Goal: Task Accomplishment & Management: Complete application form

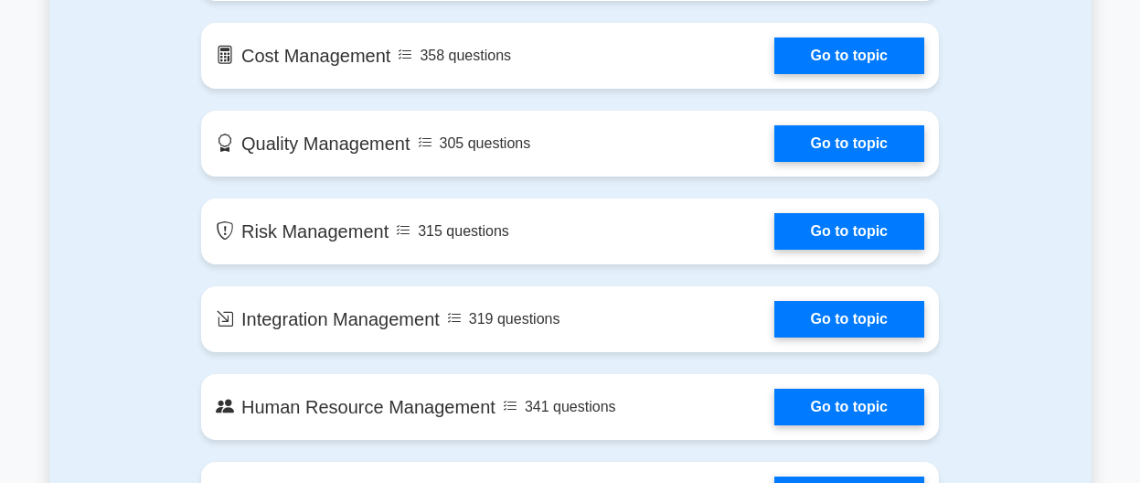
scroll to position [1399, 0]
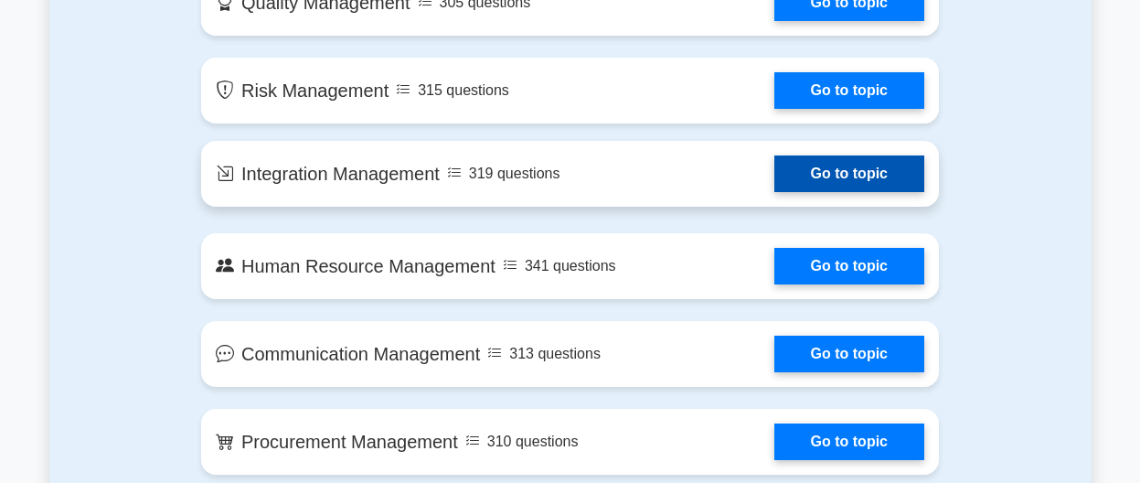
click at [838, 173] on link "Go to topic" at bounding box center [849, 173] width 150 height 37
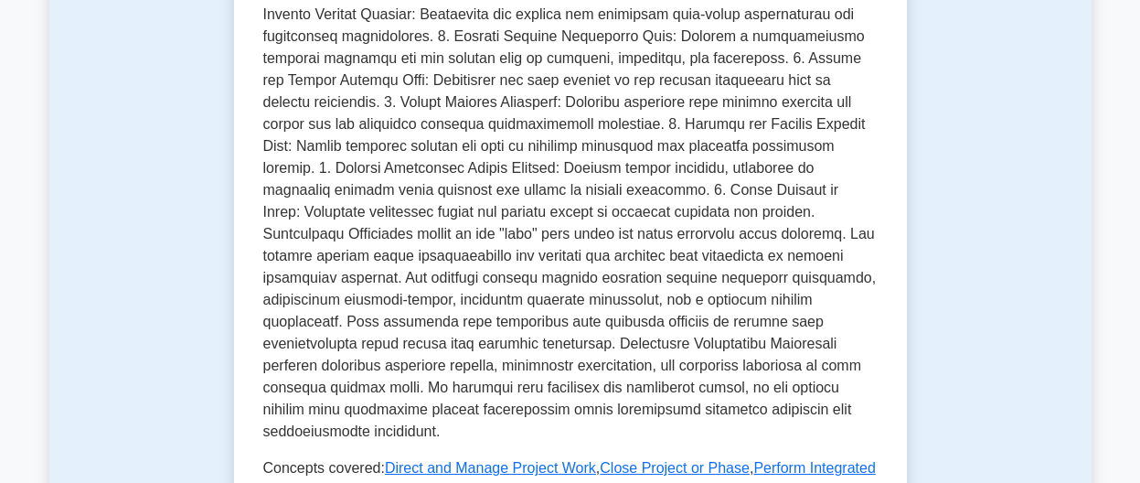
scroll to position [653, 0]
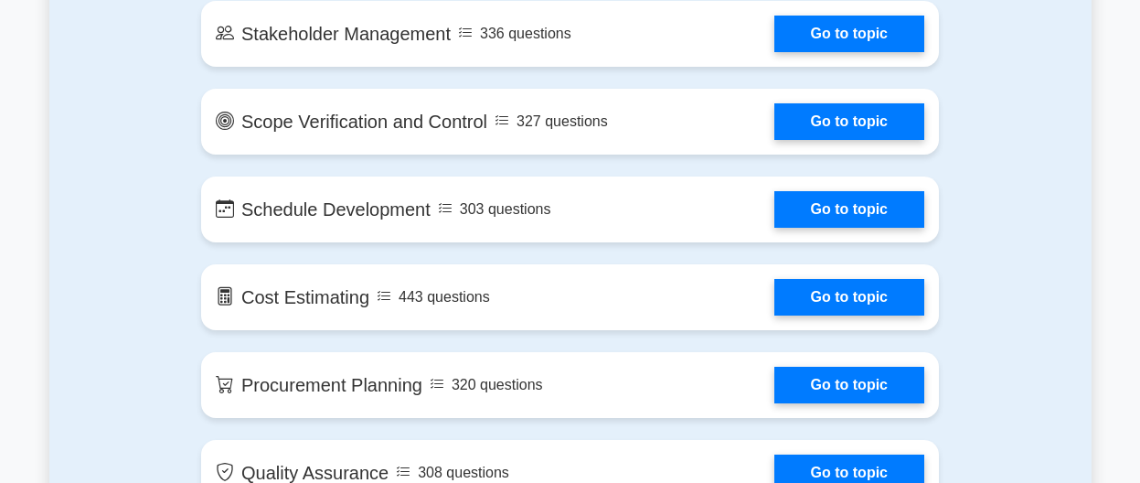
scroll to position [2425, 0]
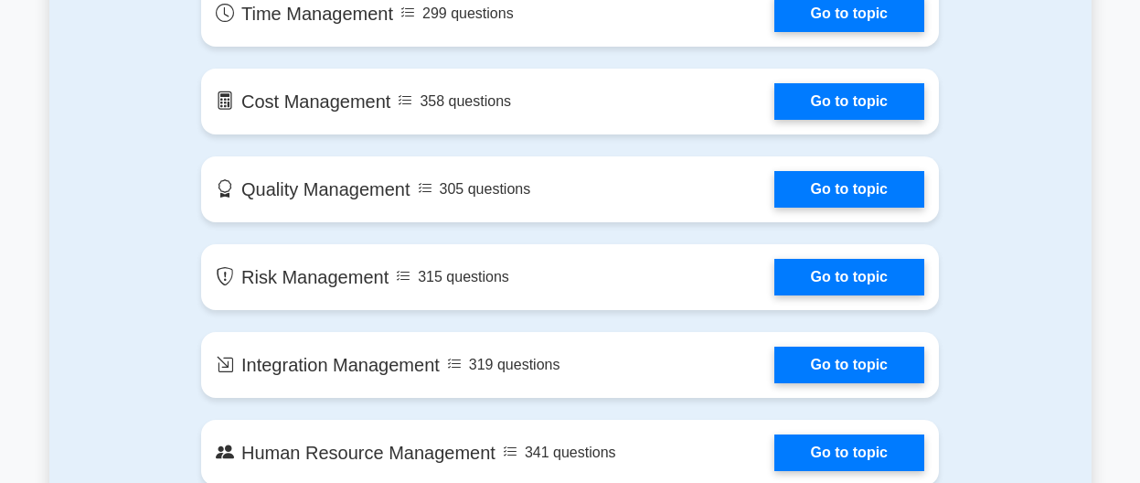
scroll to position [1586, 0]
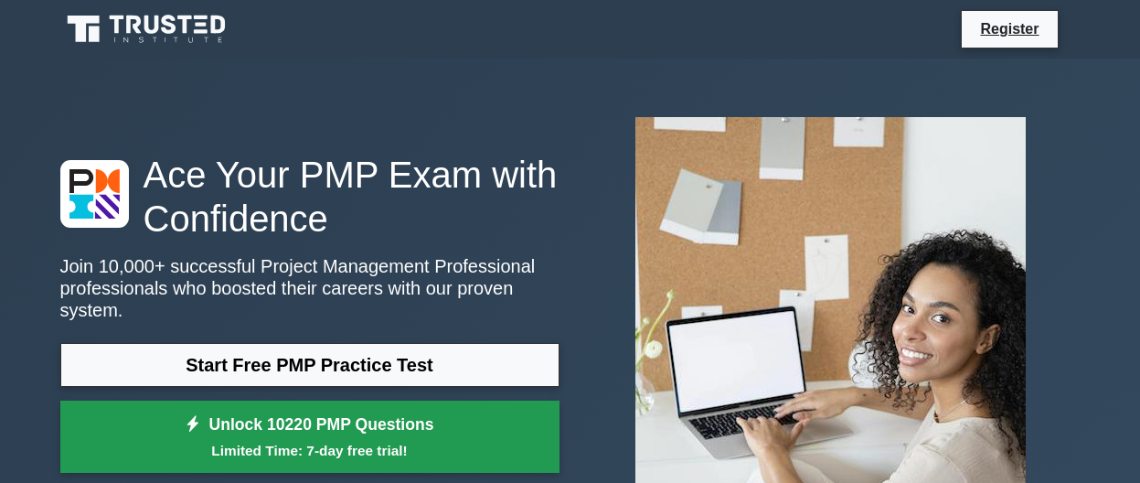
click at [299, 427] on link "Unlock 10220 PMP Questions Limited Time: 7-day free trial!" at bounding box center [309, 437] width 499 height 73
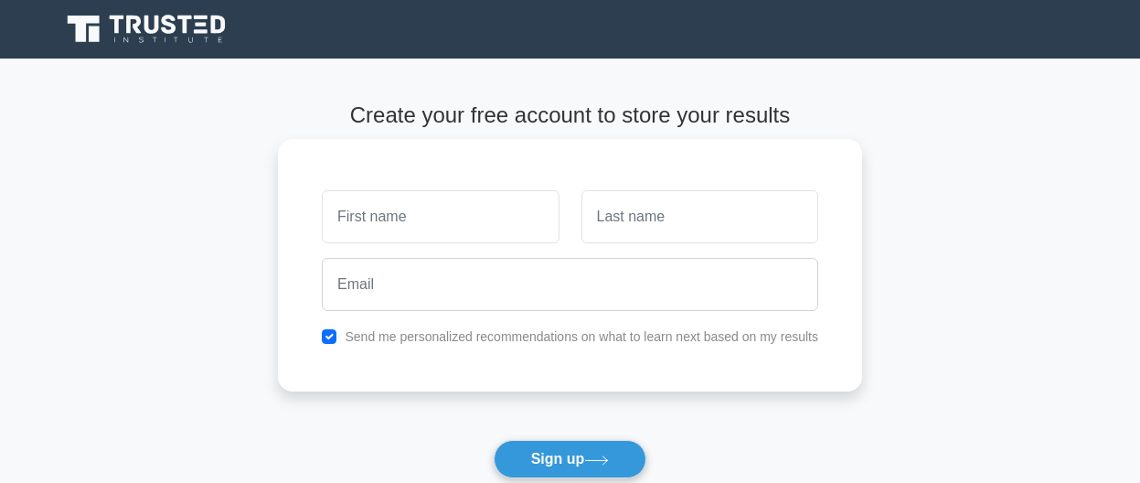
click at [458, 217] on input "text" at bounding box center [440, 216] width 237 height 53
type input "yom"
click at [627, 229] on input "text" at bounding box center [700, 216] width 237 height 53
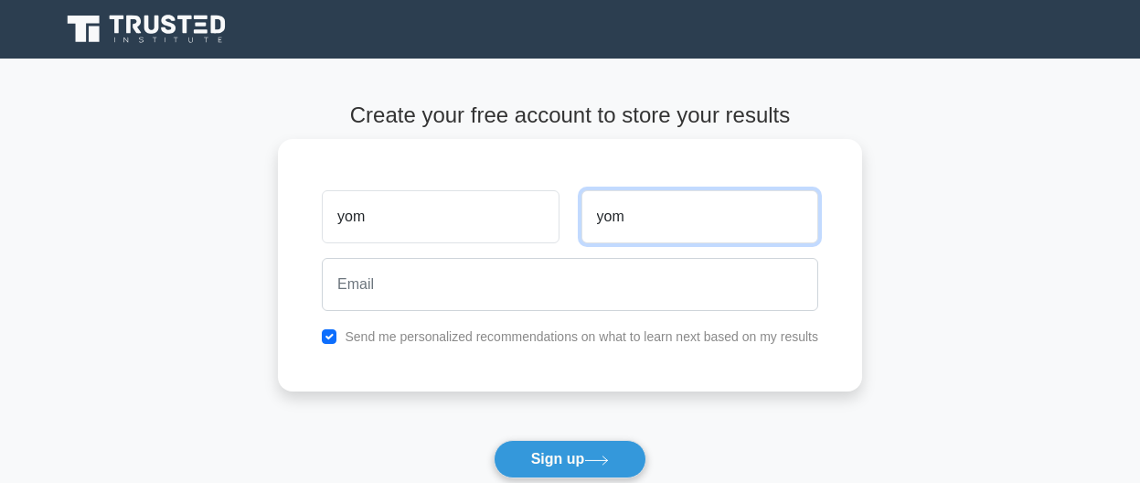
type input "yom"
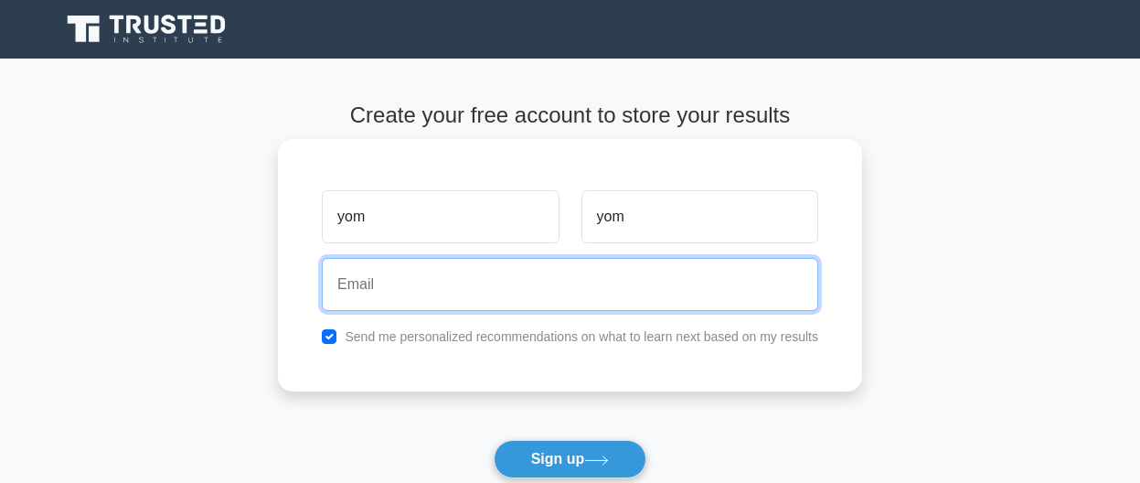
click at [392, 286] on input "email" at bounding box center [570, 284] width 497 height 53
type input "tomloous@gmail.com"
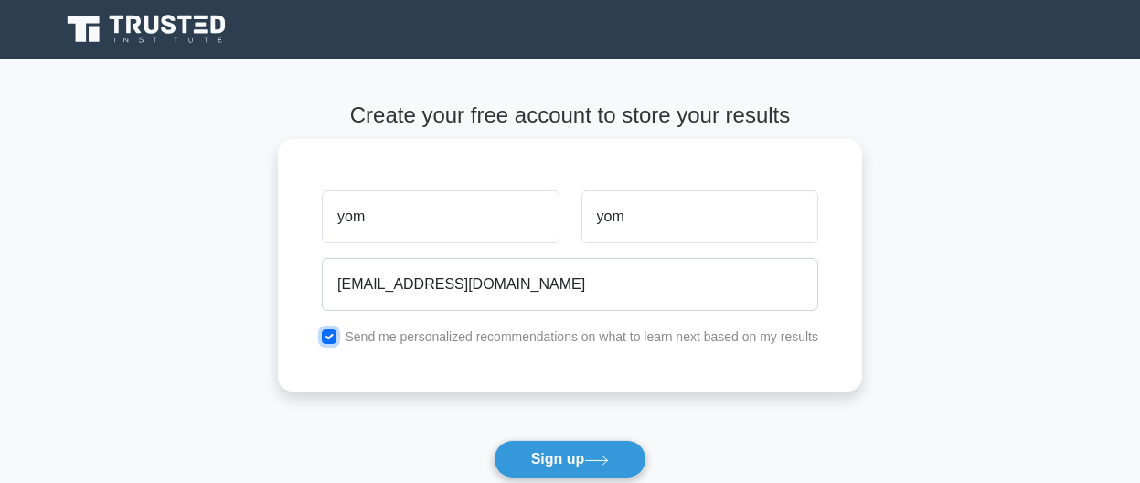
click at [332, 339] on input "checkbox" at bounding box center [329, 336] width 15 height 15
click at [331, 334] on input "checkbox" at bounding box center [329, 336] width 15 height 15
click at [334, 337] on input "checkbox" at bounding box center [329, 336] width 15 height 15
click at [330, 338] on input "checkbox" at bounding box center [329, 336] width 15 height 15
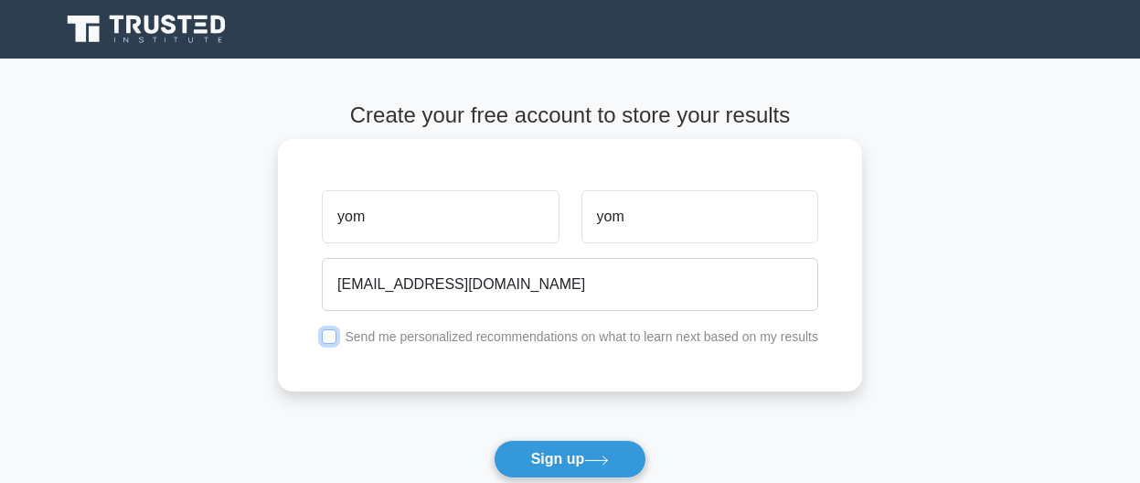
click at [330, 338] on input "checkbox" at bounding box center [329, 336] width 15 height 15
click at [333, 337] on input "checkbox" at bounding box center [329, 336] width 15 height 15
checkbox input "false"
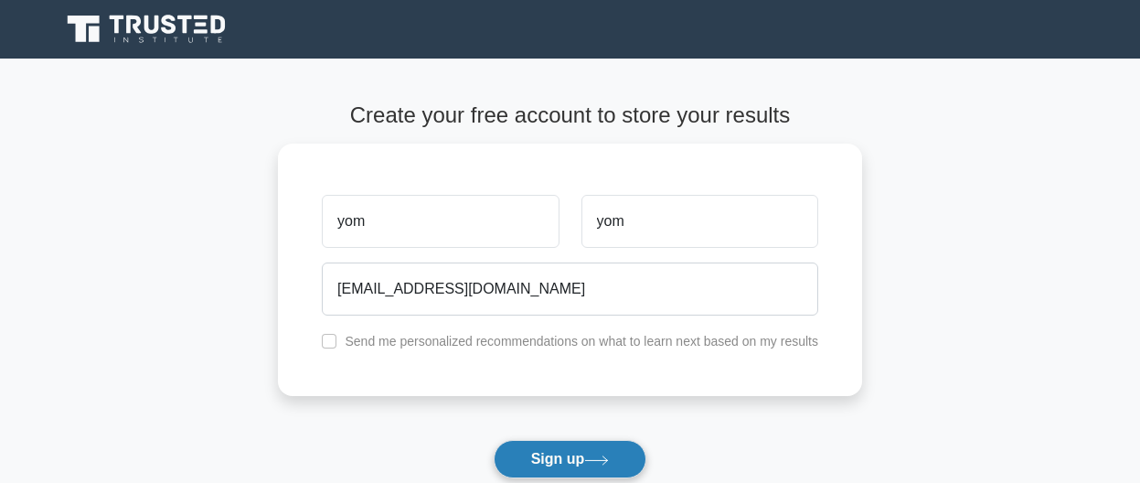
click at [558, 464] on button "Sign up" at bounding box center [571, 459] width 154 height 38
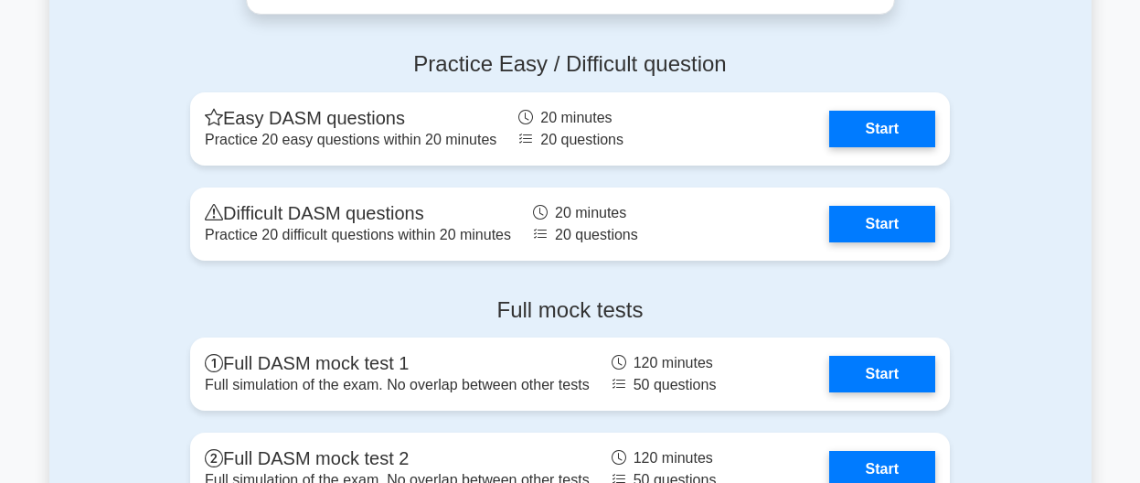
scroll to position [4523, 0]
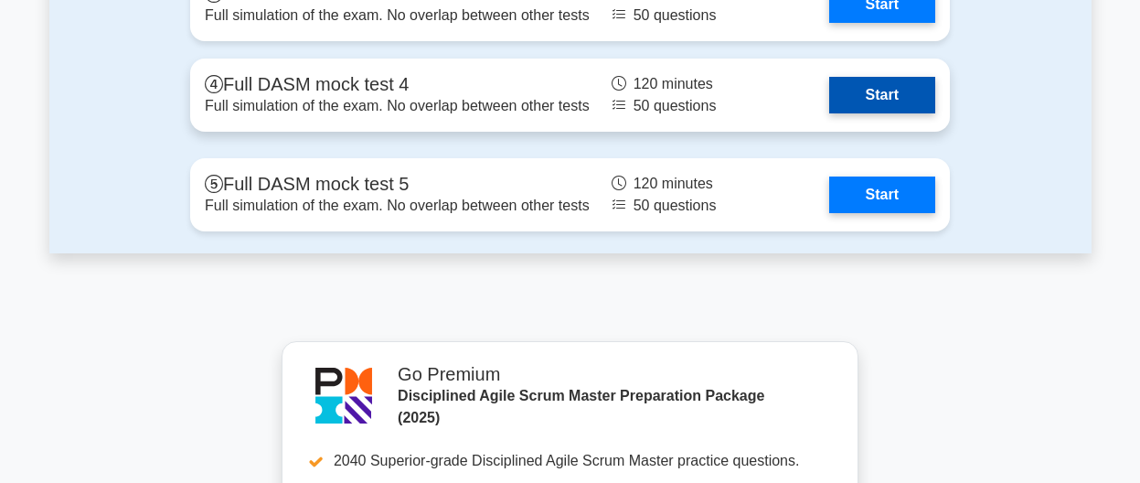
click at [829, 85] on link "Start" at bounding box center [882, 95] width 106 height 37
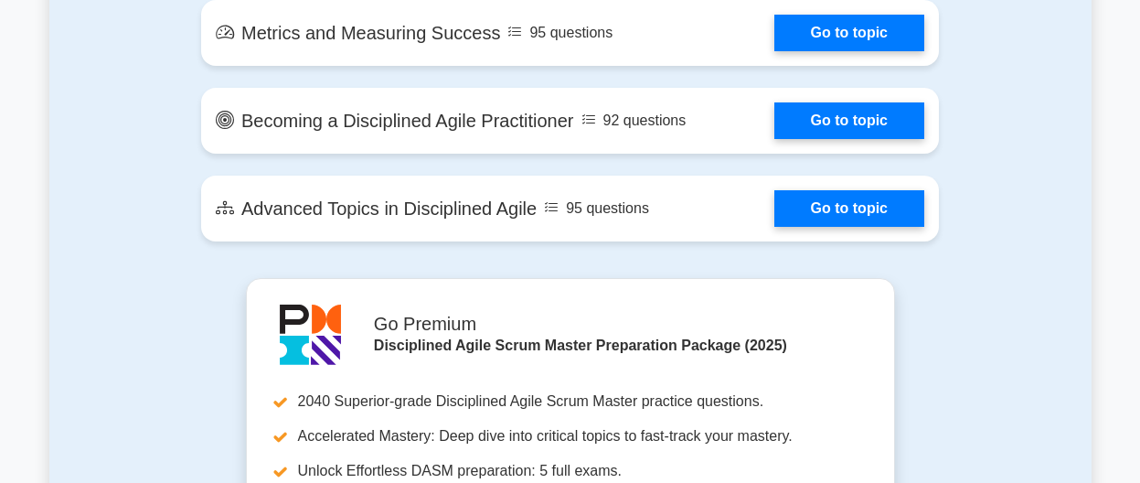
scroll to position [2845, 0]
